Goal: Information Seeking & Learning: Learn about a topic

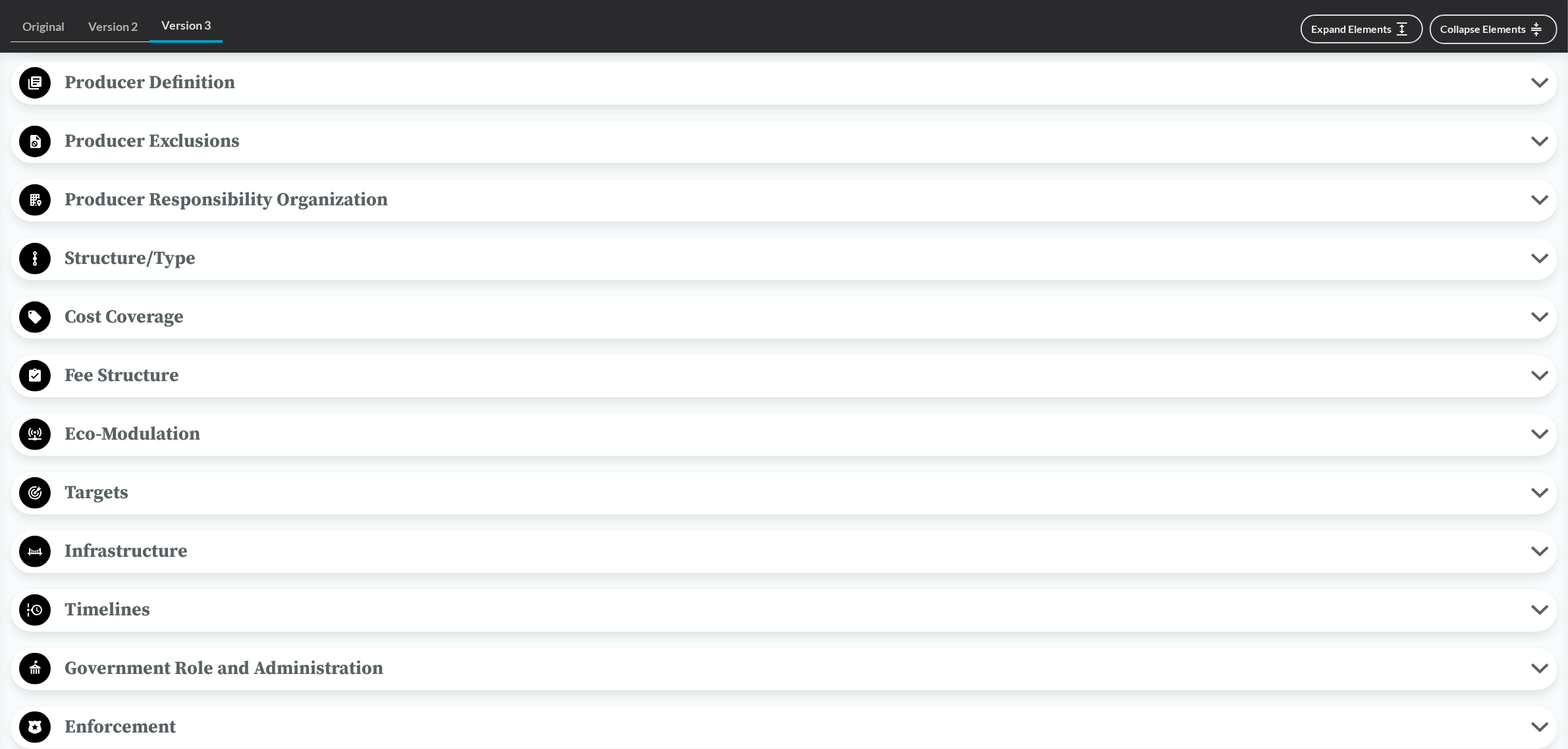
scroll to position [538, 0]
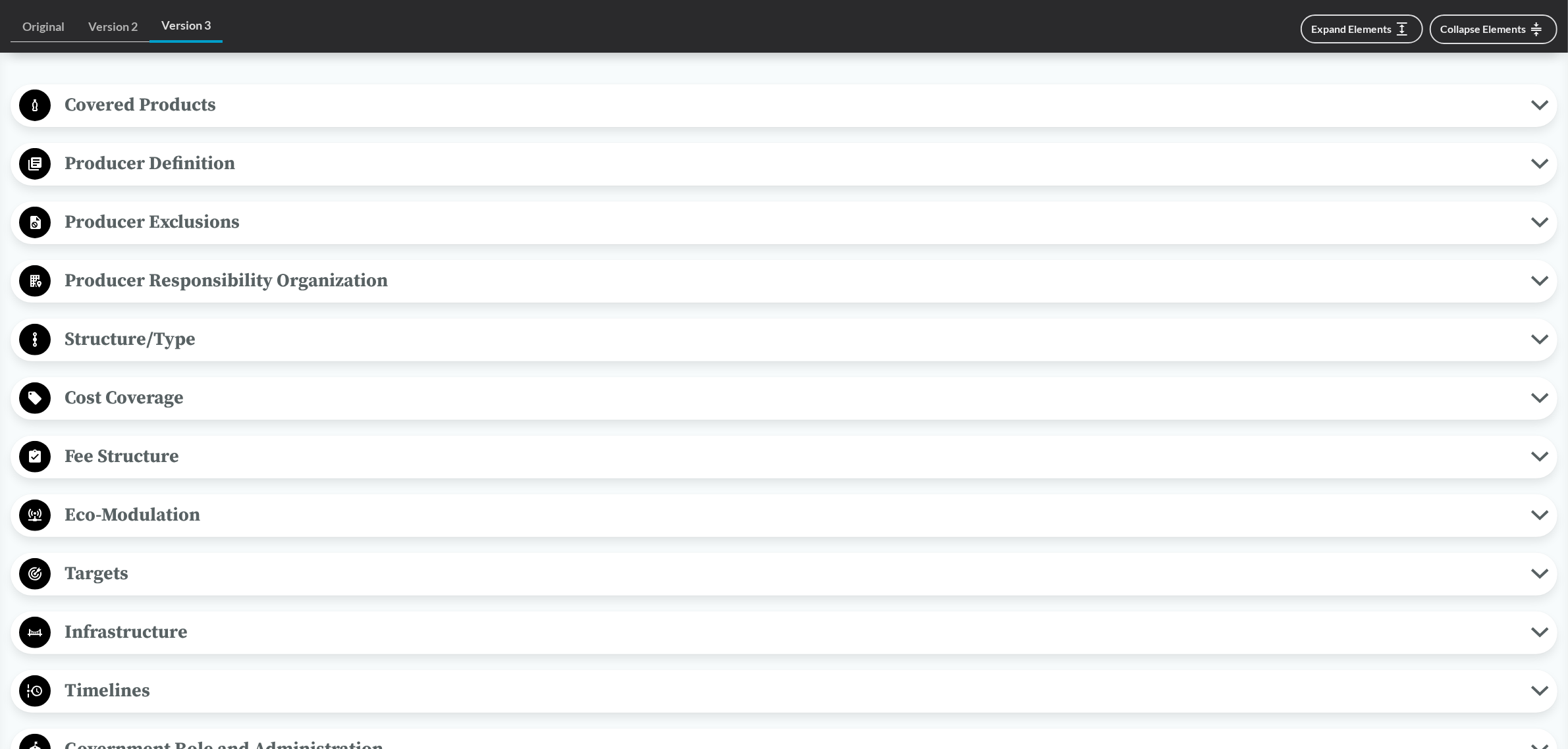
click at [137, 393] on span "Cost Coverage" at bounding box center [791, 397] width 1480 height 29
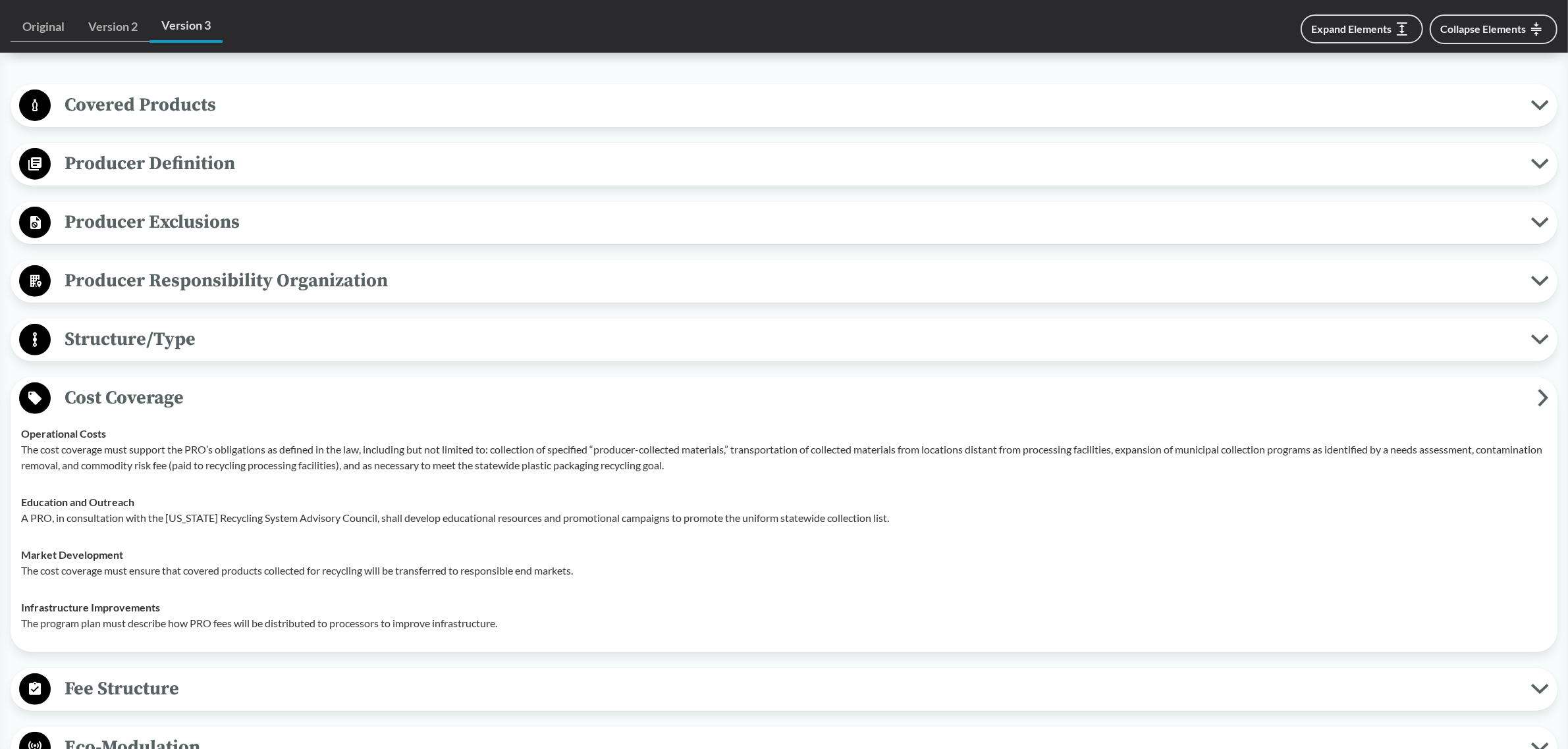
drag, startPoint x: 137, startPoint y: 397, endPoint x: 532, endPoint y: 364, distance: 396.4
click at [532, 364] on div "Covered Products All Packaging Types Packaging is defined as materials used for…" at bounding box center [784, 720] width 1547 height 1272
click at [196, 415] on td "Operational Costs The cost coverage must support the PRO’s obligations as defin…" at bounding box center [784, 449] width 1538 height 69
click at [214, 268] on span "Producer Responsibility Organization" at bounding box center [791, 280] width 1480 height 29
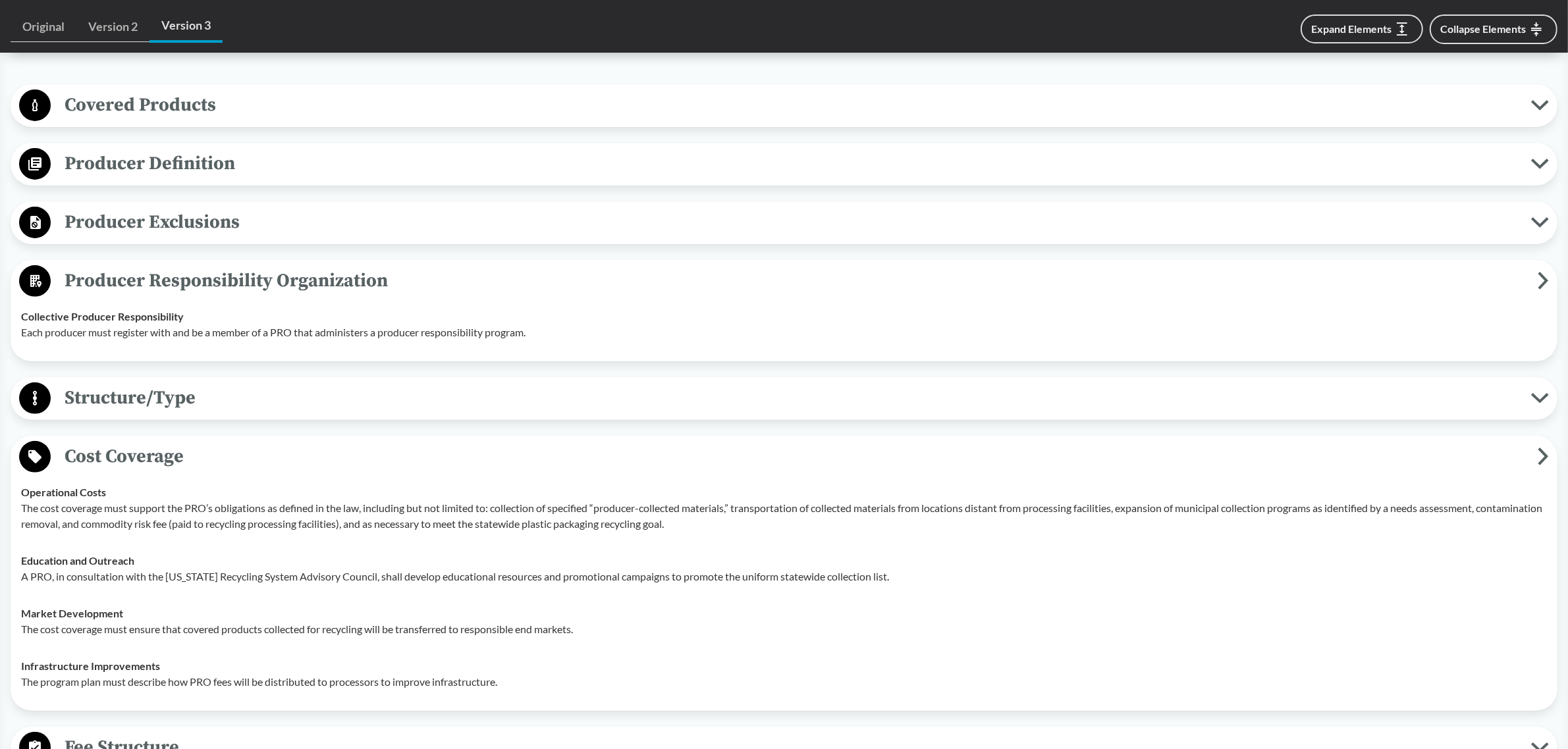
click at [214, 268] on span "Producer Responsibility Organization" at bounding box center [794, 280] width 1487 height 29
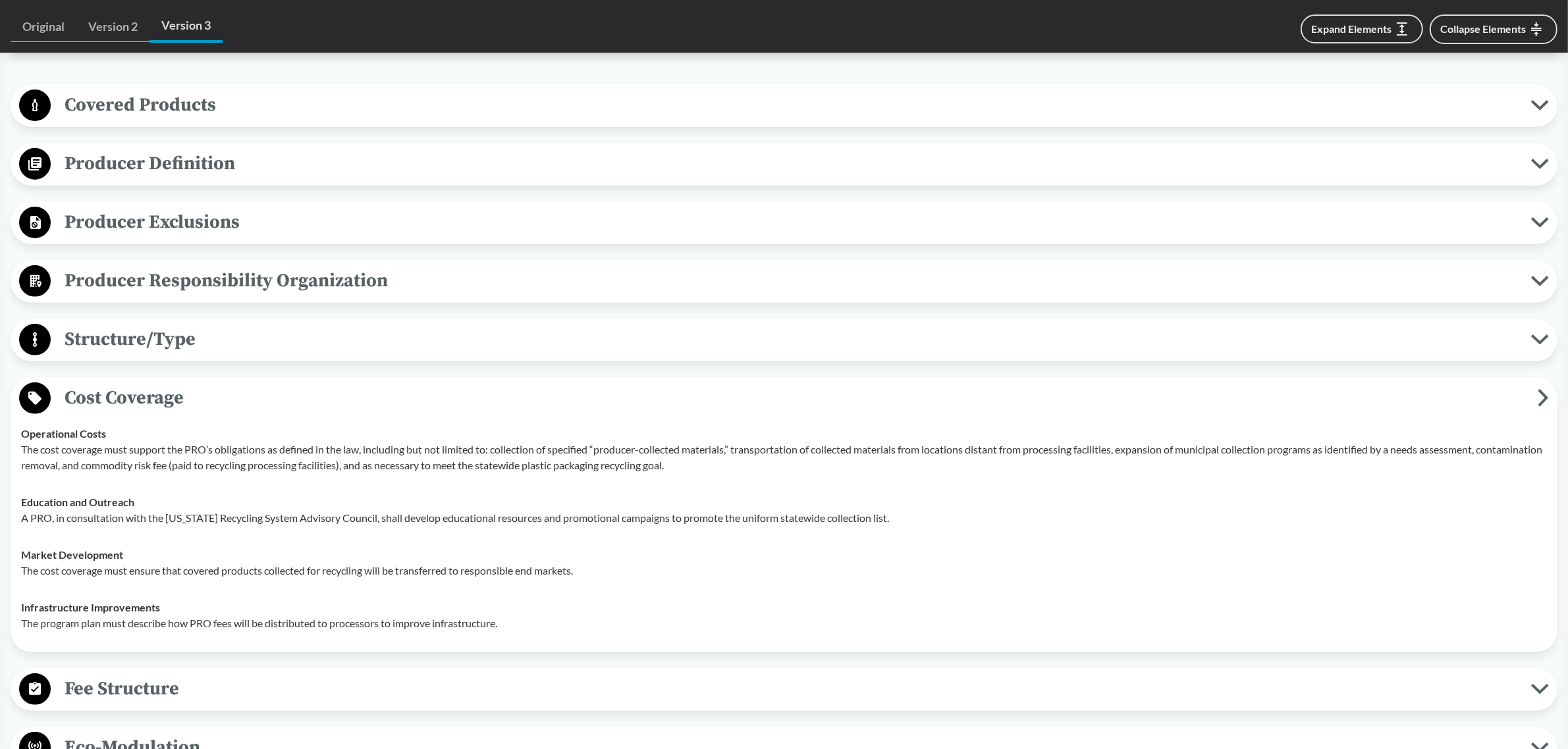
click at [236, 97] on span "Covered Products" at bounding box center [791, 105] width 1480 height 29
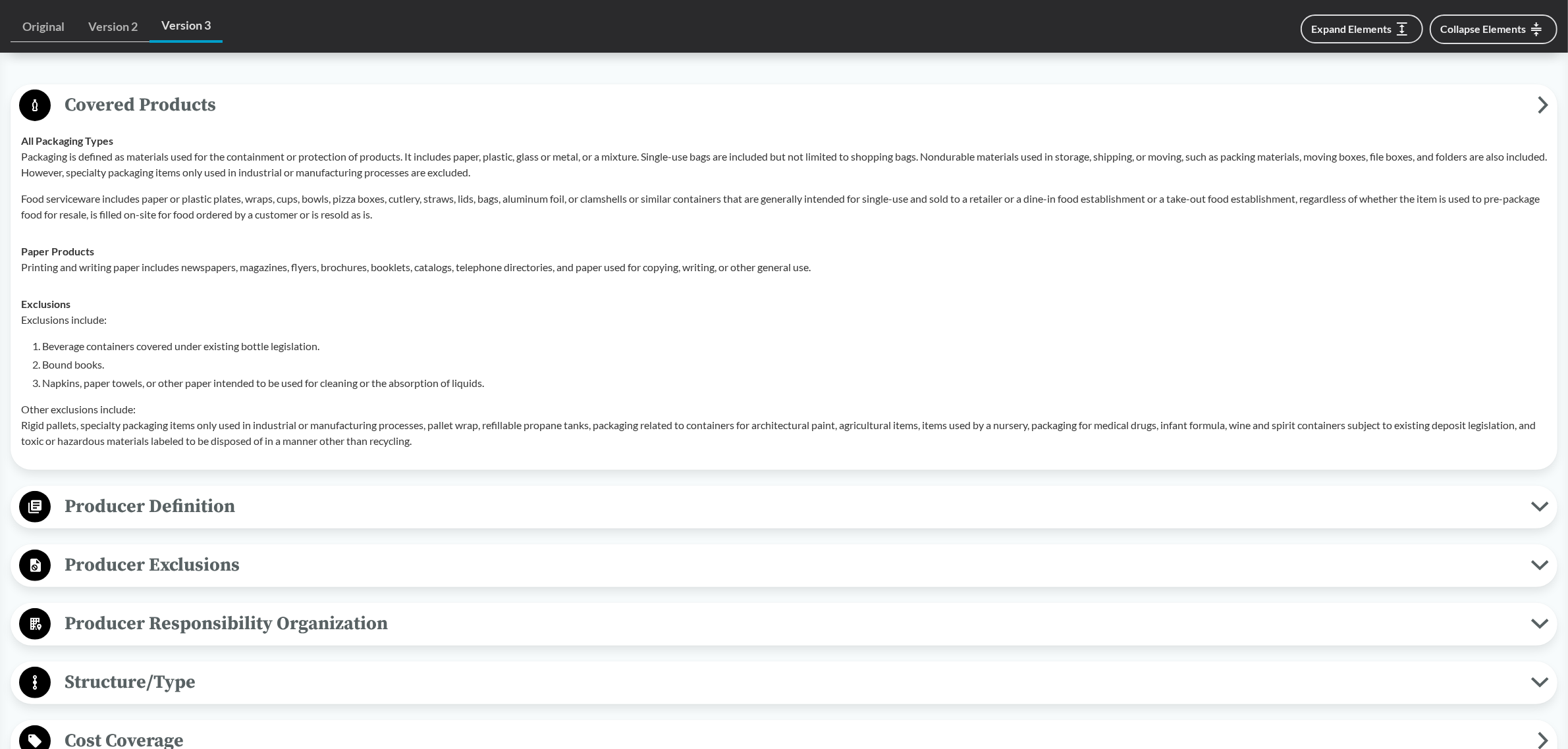
drag, startPoint x: 235, startPoint y: 110, endPoint x: 344, endPoint y: 192, distance: 136.4
click at [235, 112] on span "Covered Products" at bounding box center [794, 105] width 1487 height 29
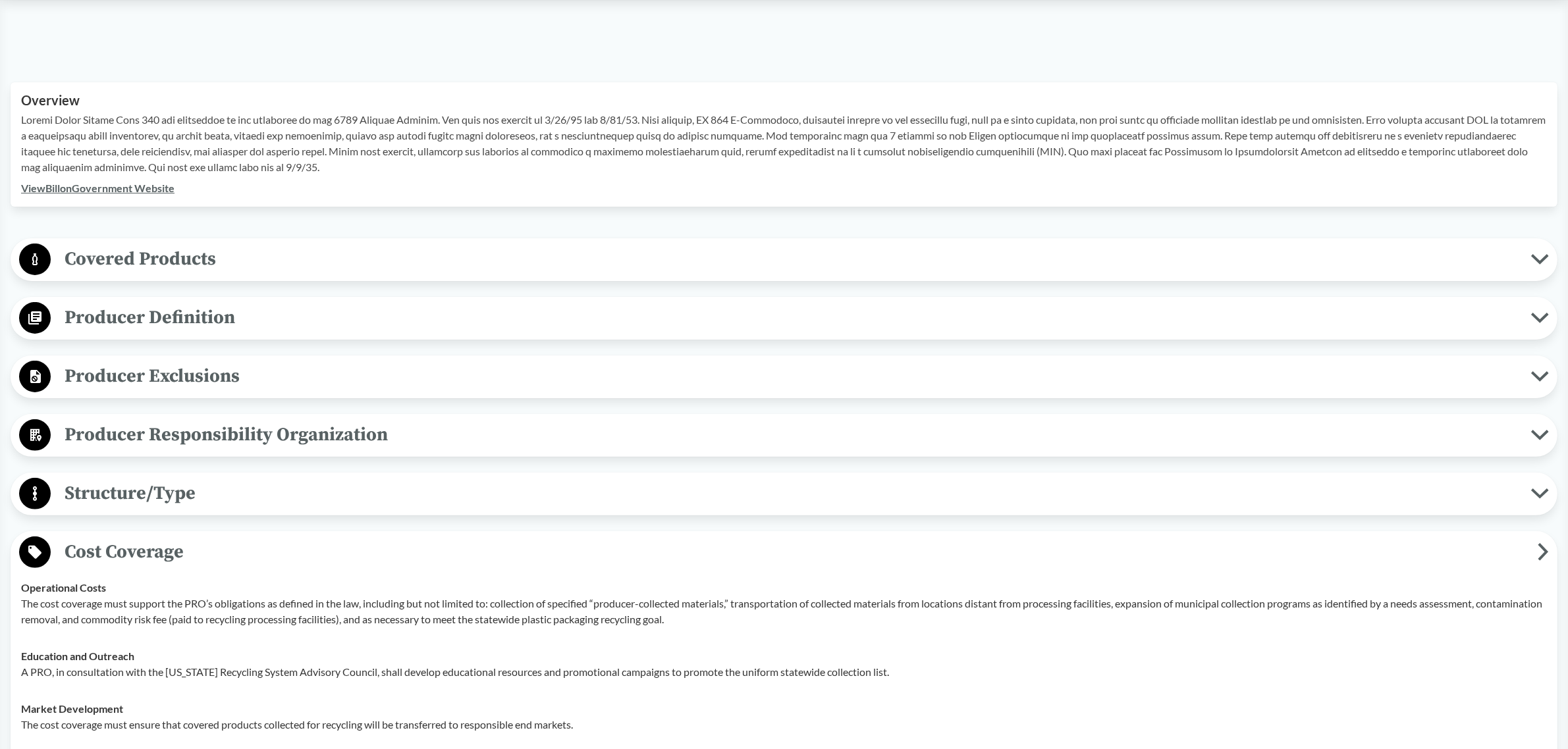
scroll to position [411, 0]
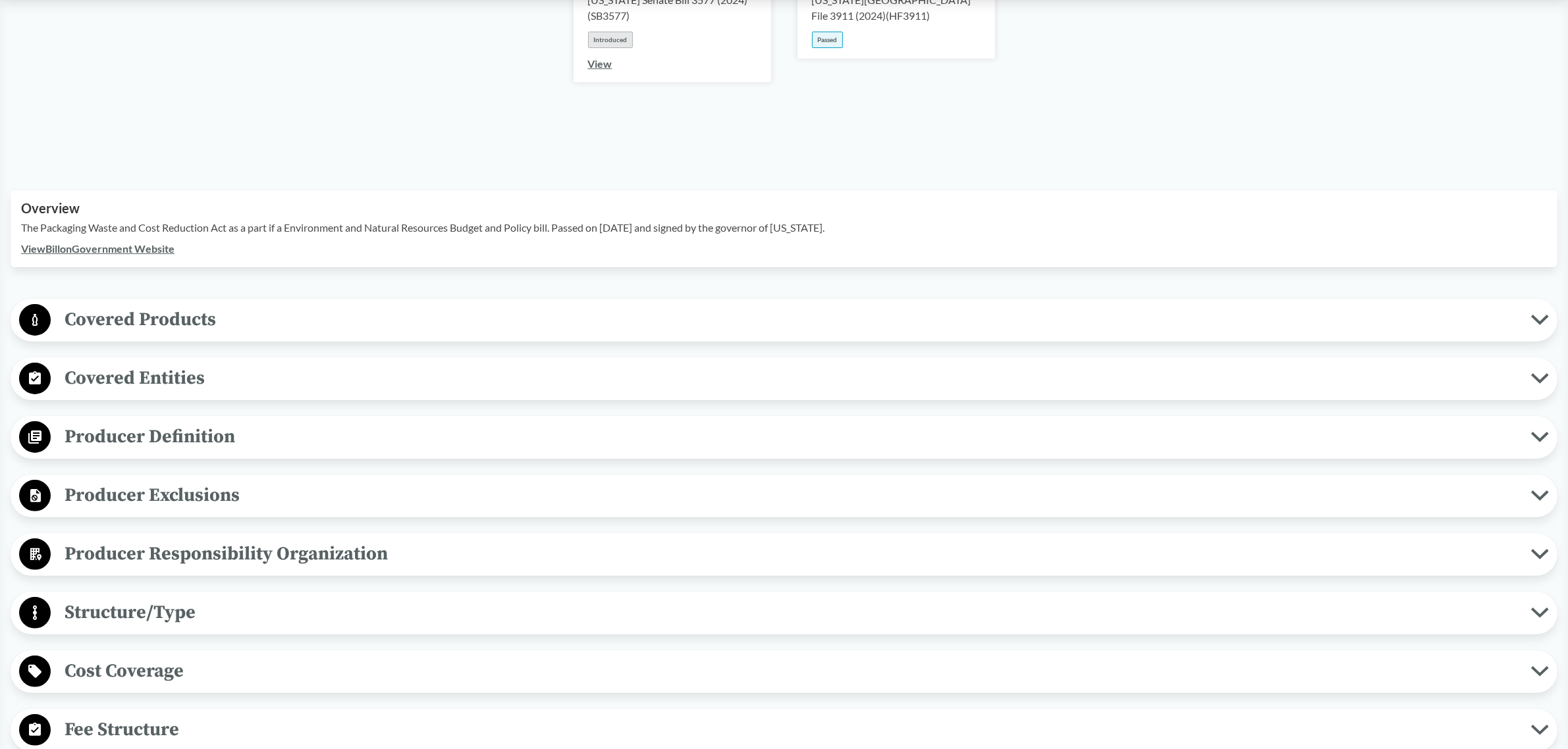
scroll to position [329, 0]
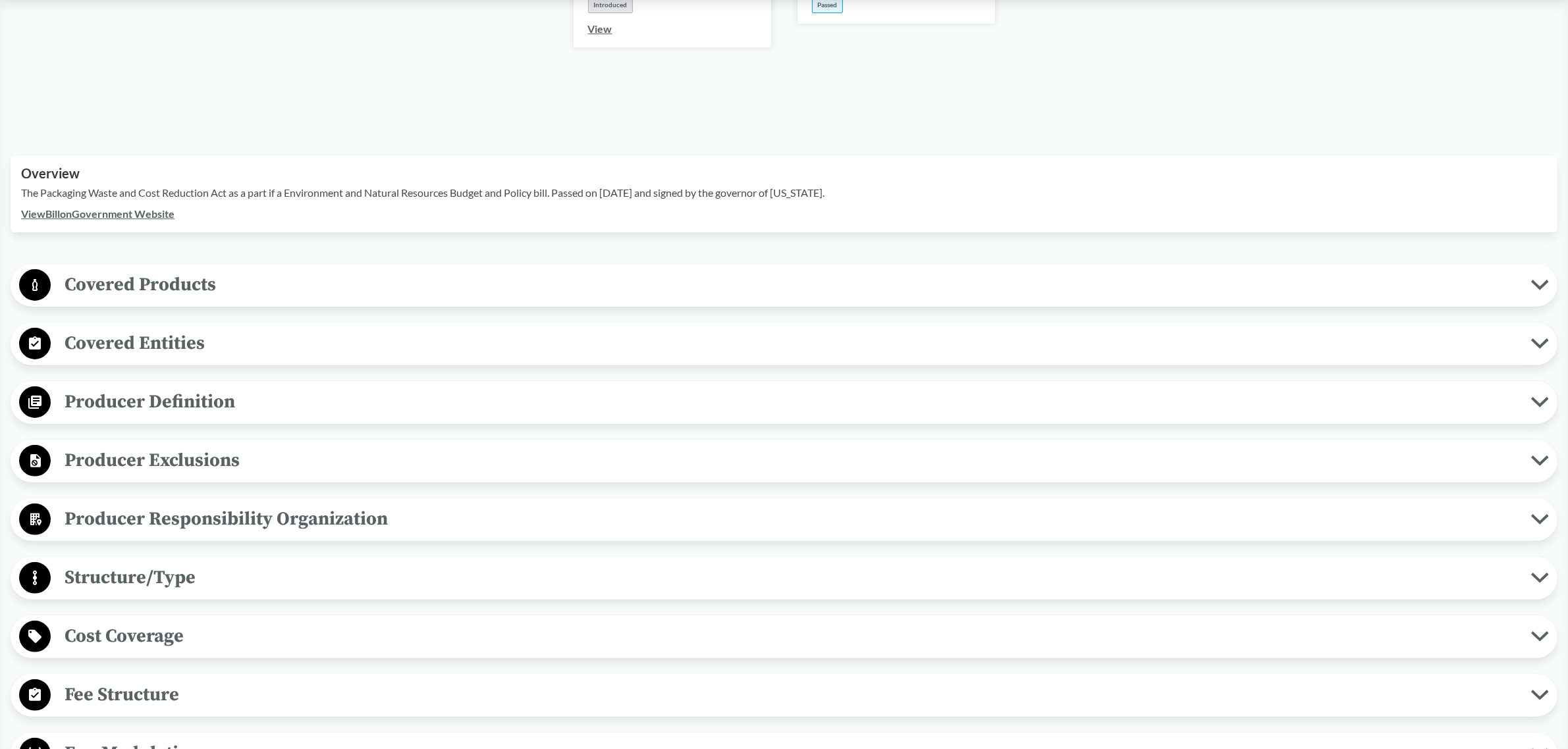
click at [234, 278] on span "Covered Products" at bounding box center [791, 284] width 1480 height 29
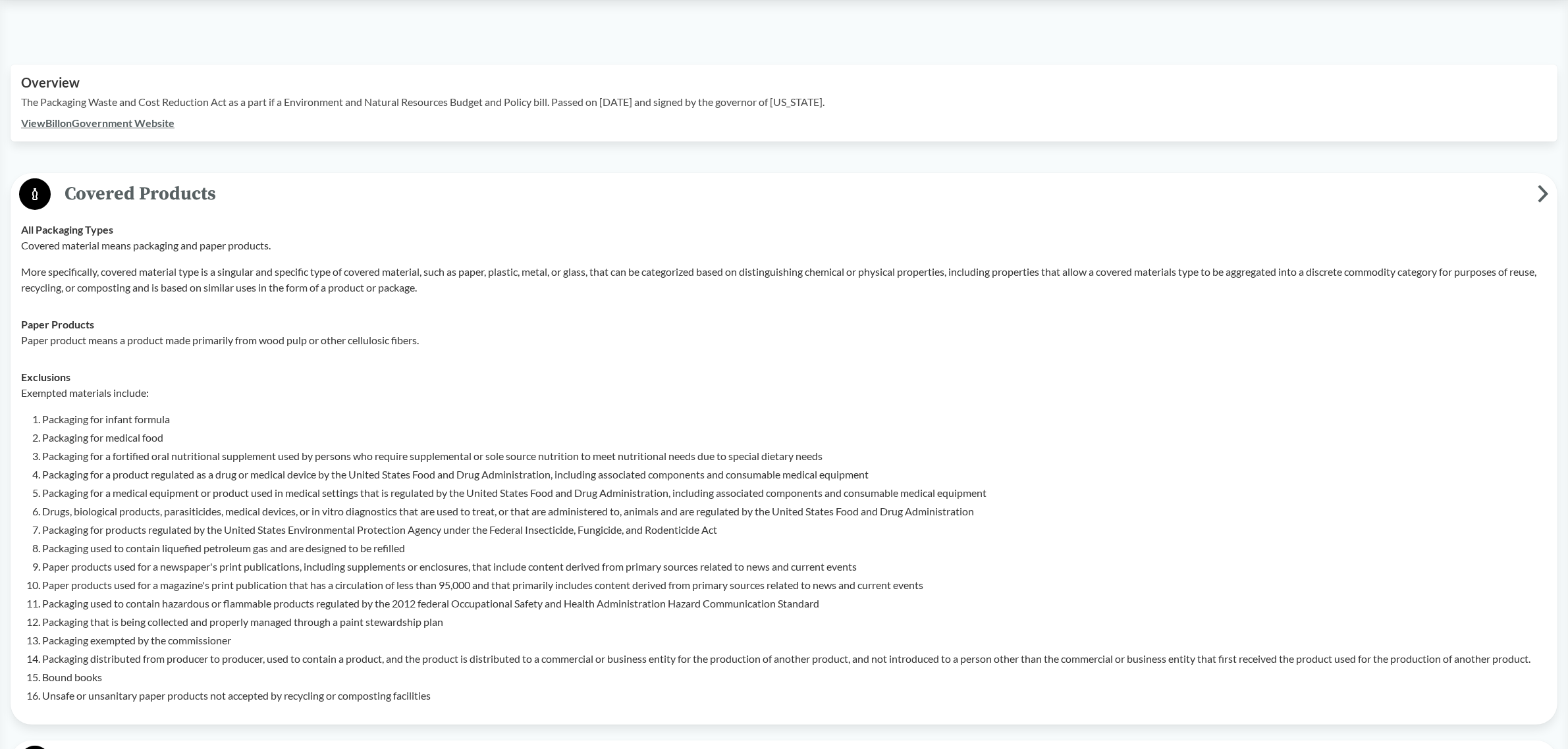
scroll to position [165, 0]
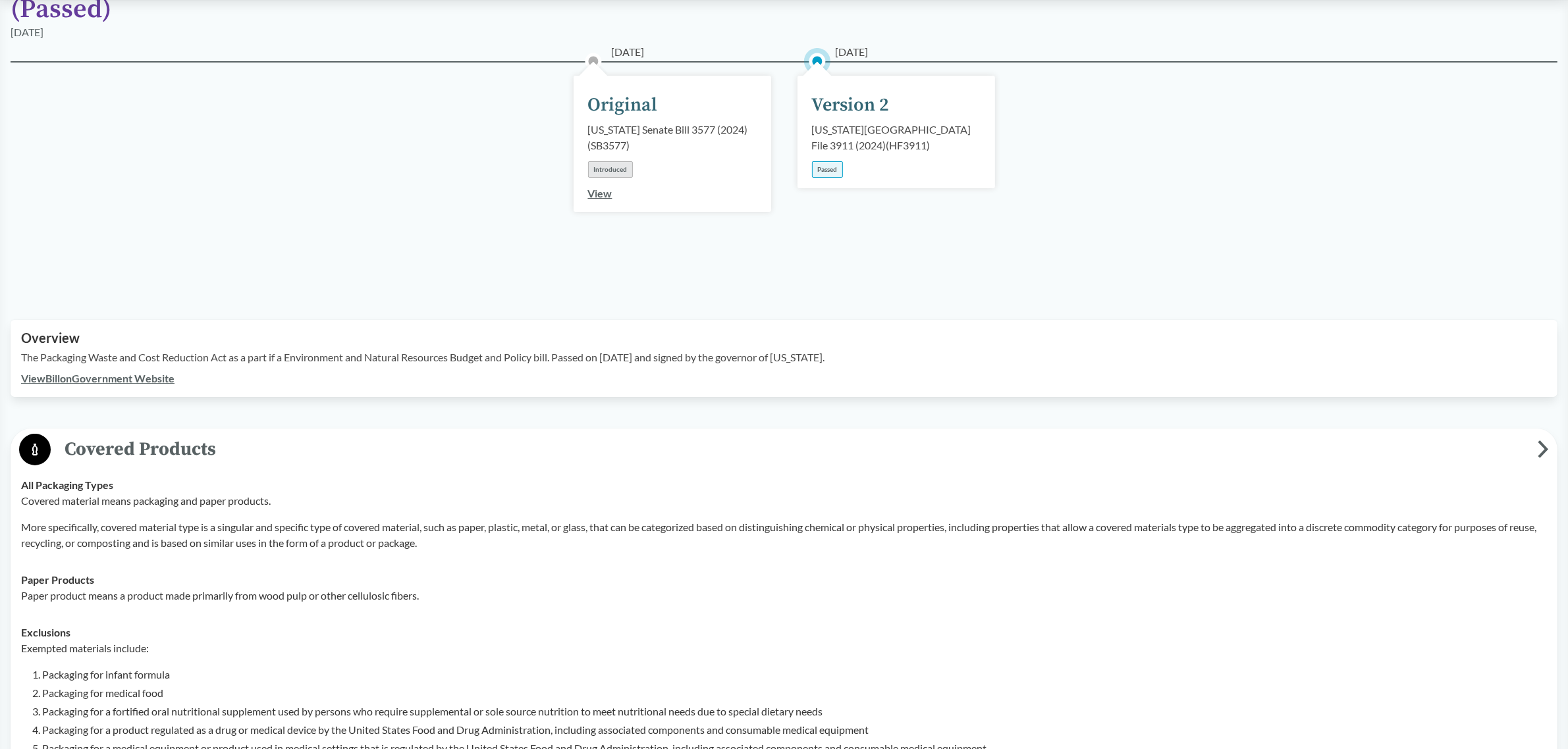
click at [168, 435] on span "Covered Products" at bounding box center [794, 449] width 1487 height 29
